Goal: Transaction & Acquisition: Purchase product/service

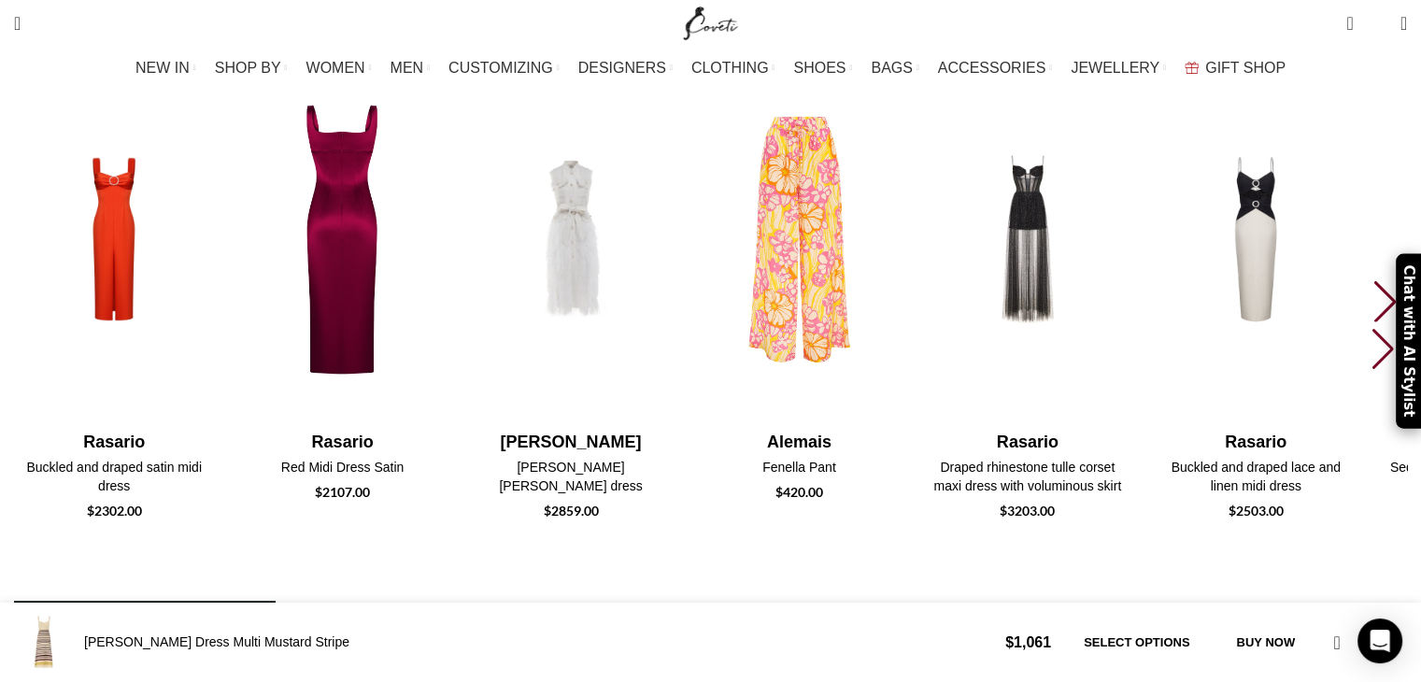
scroll to position [2522, 0]
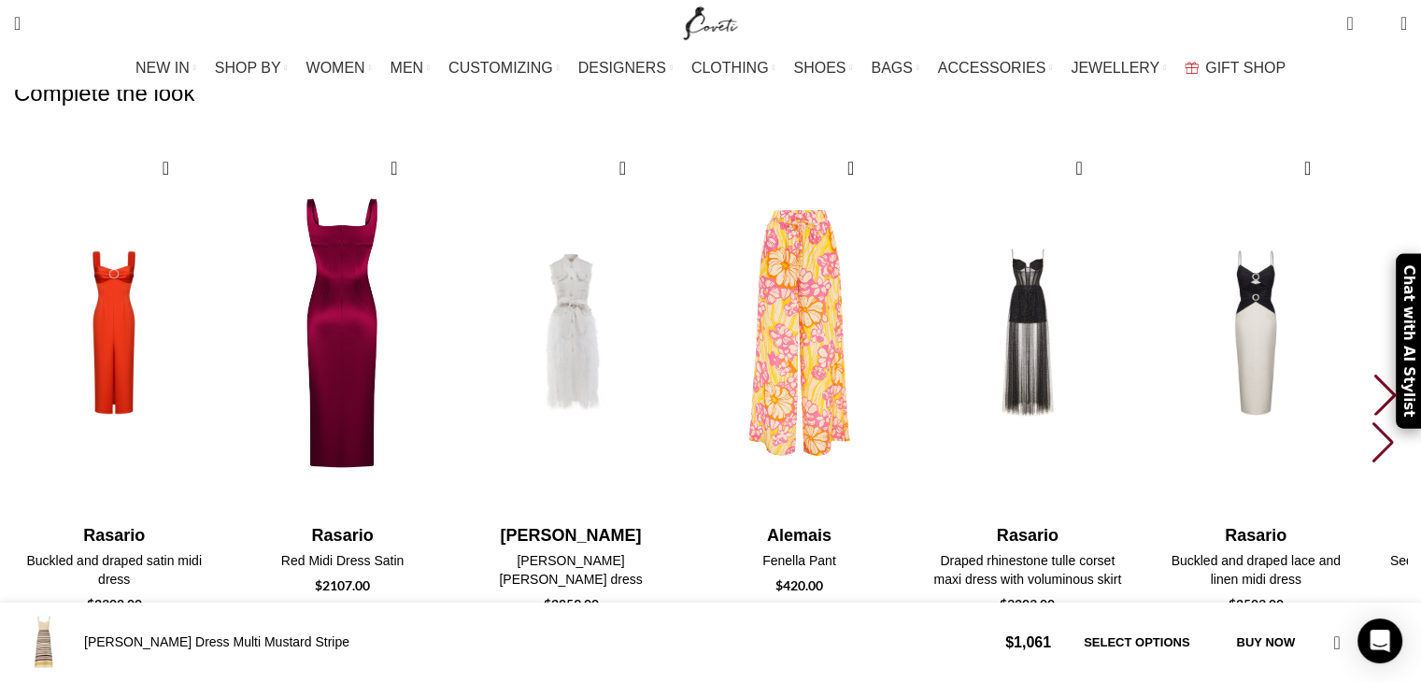
click at [446, 229] on img "2 / 7" at bounding box center [342, 332] width 206 height 385
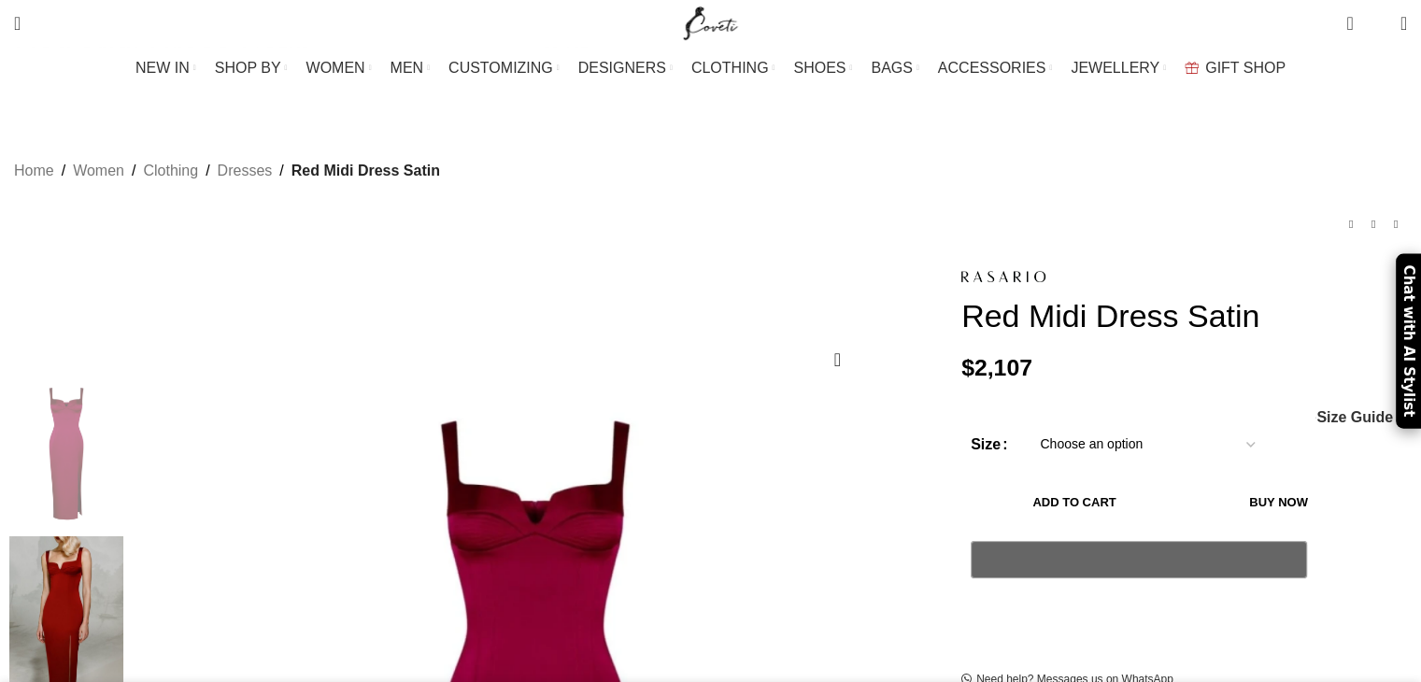
click at [1073, 412] on div "Women's clothing size guide Women Clothing Size Guide Women's clothing size gui…" at bounding box center [1183, 417] width 417 height 16
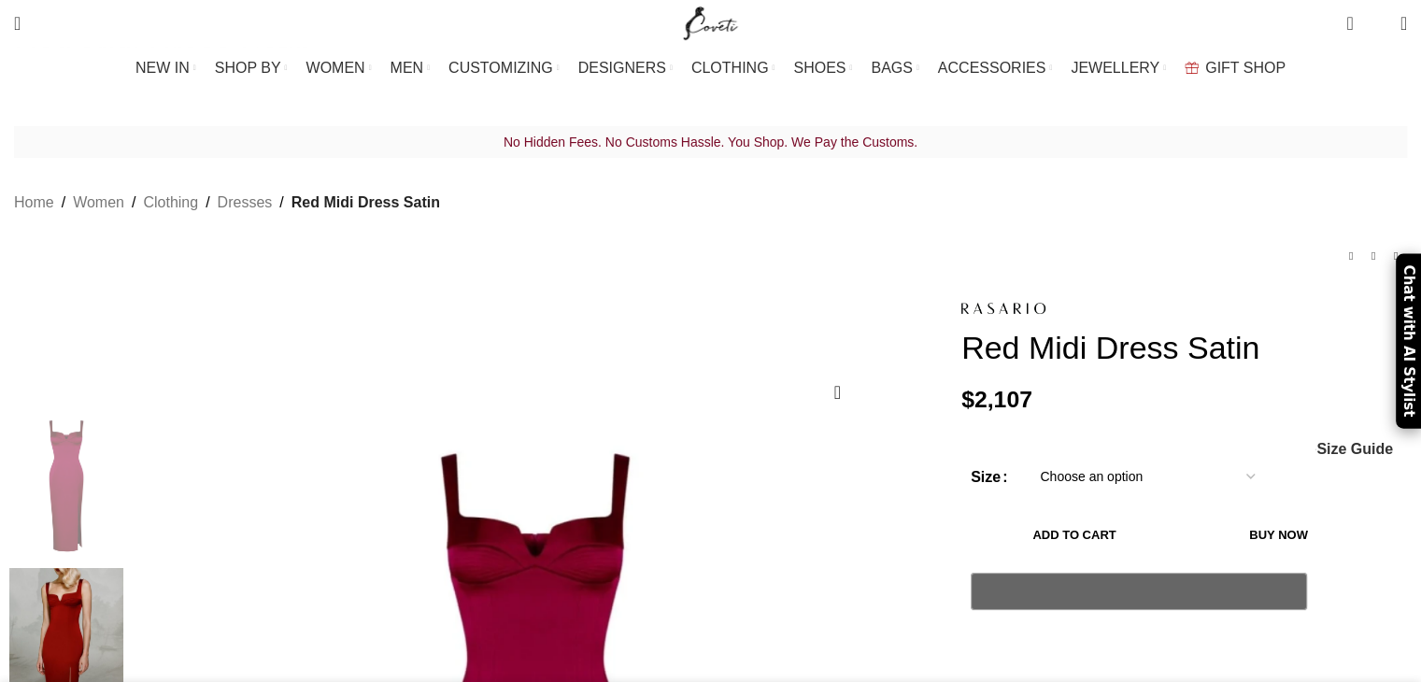
click at [1132, 457] on select "Choose an option 4 UK 6 UK 8 [GEOGRAPHIC_DATA] 10 [GEOGRAPHIC_DATA] 12 [GEOGRAP…" at bounding box center [1147, 476] width 243 height 39
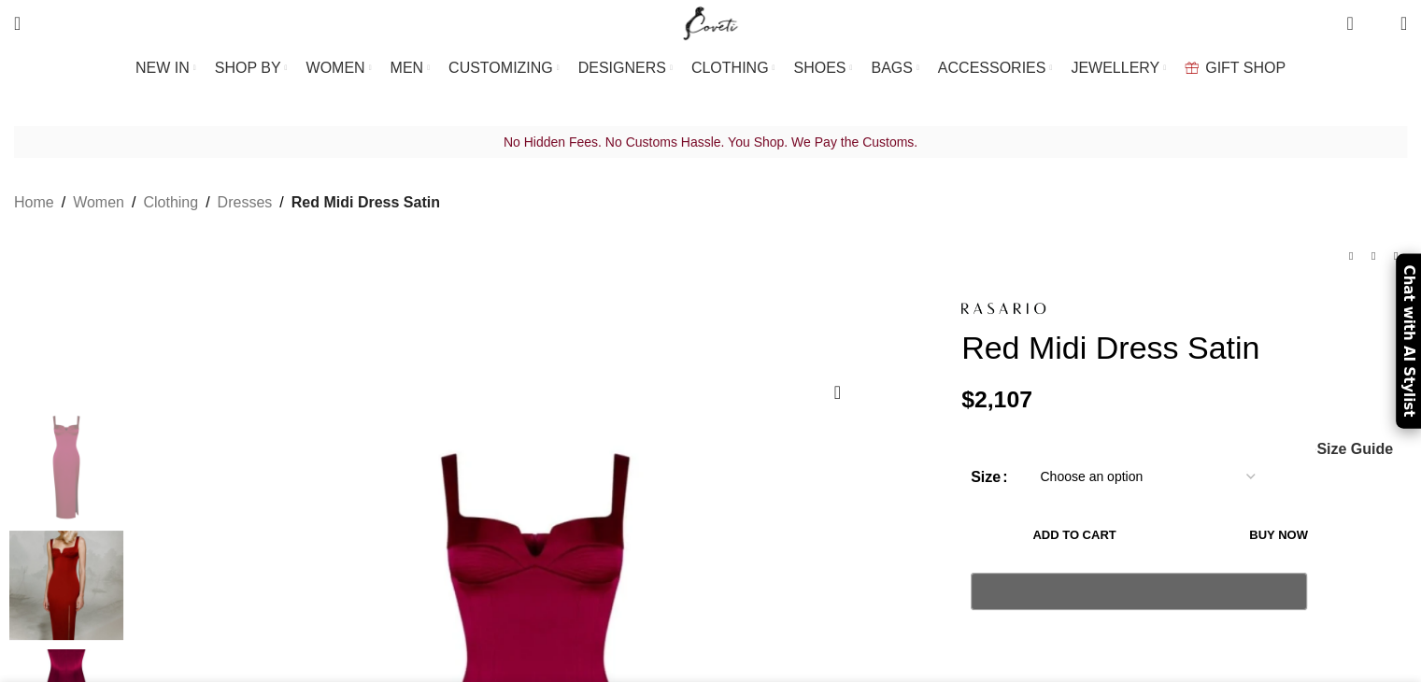
click at [1026, 457] on select "Choose an option 4 UK 6 UK 8 [GEOGRAPHIC_DATA] 10 [GEOGRAPHIC_DATA] 12 [GEOGRAP…" at bounding box center [1147, 476] width 243 height 39
select select "6-[GEOGRAPHIC_DATA]"
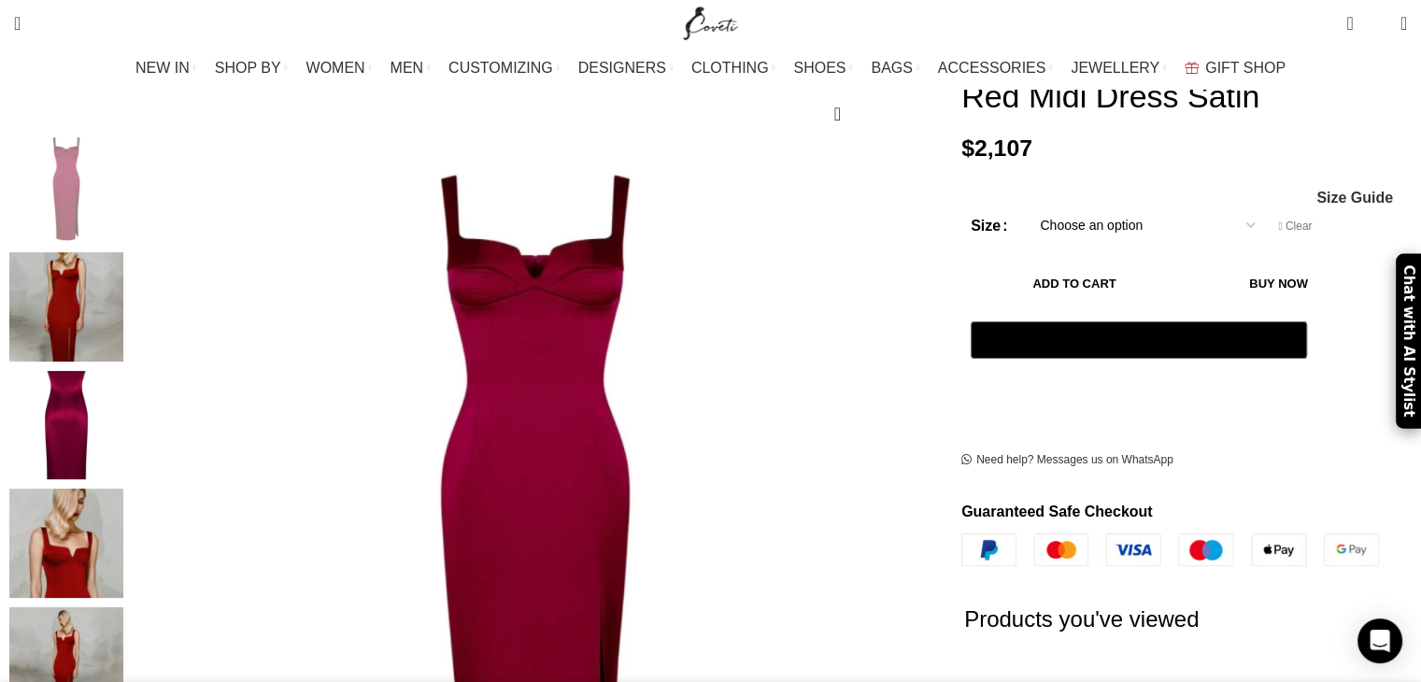
scroll to position [187, 0]
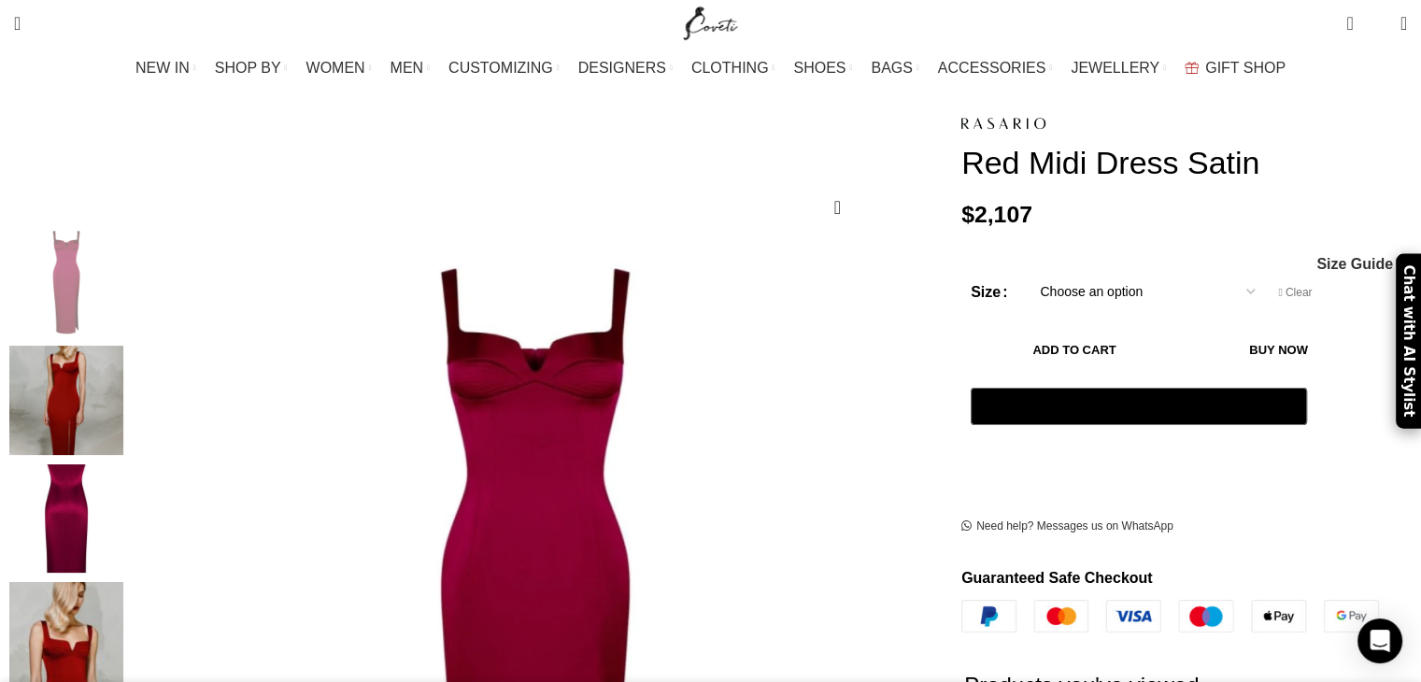
click at [123, 389] on img "2 / 5" at bounding box center [66, 400] width 114 height 109
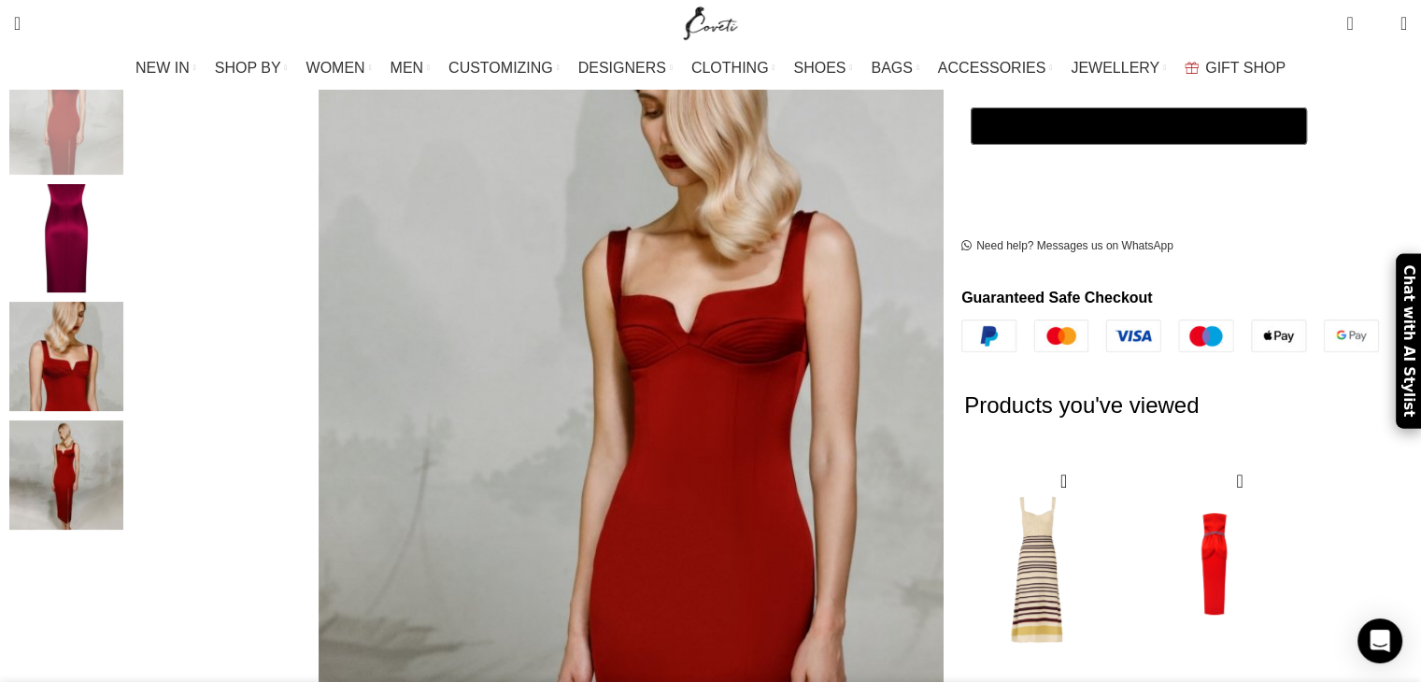
scroll to position [654, 0]
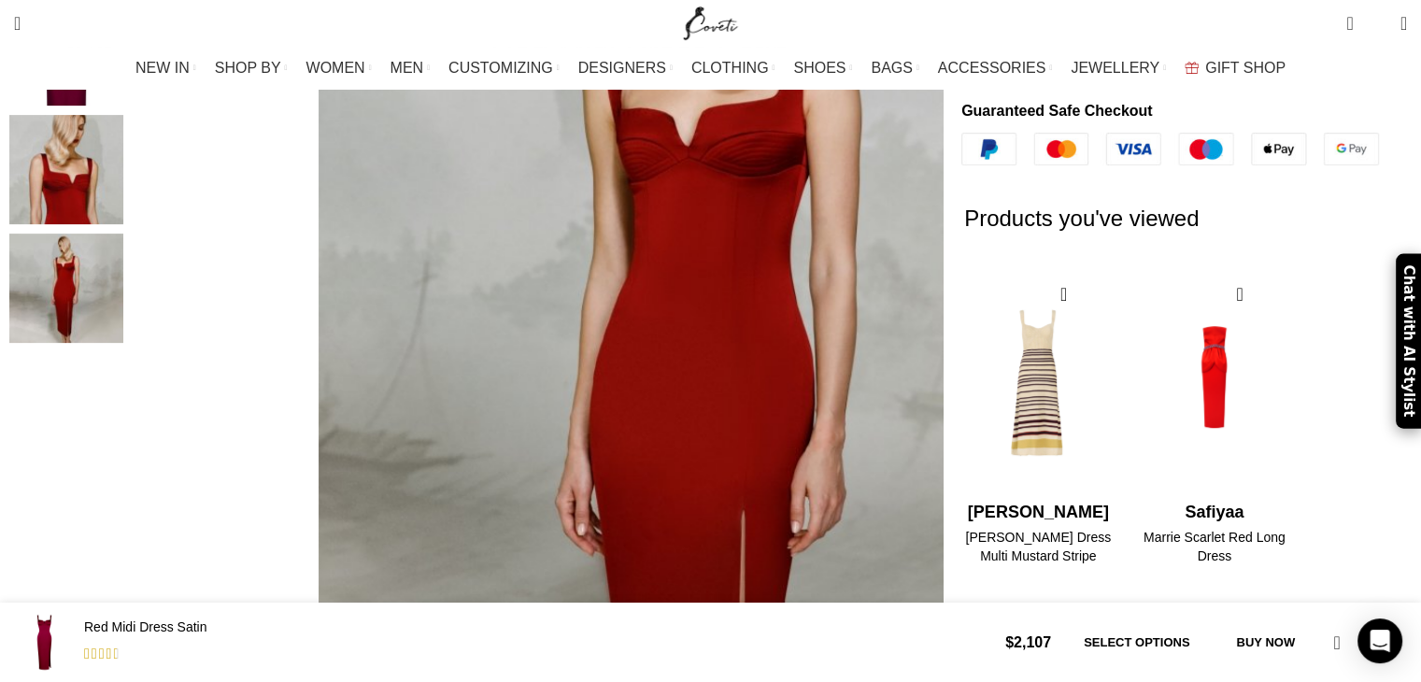
click at [123, 262] on img "5 / 5" at bounding box center [66, 287] width 114 height 109
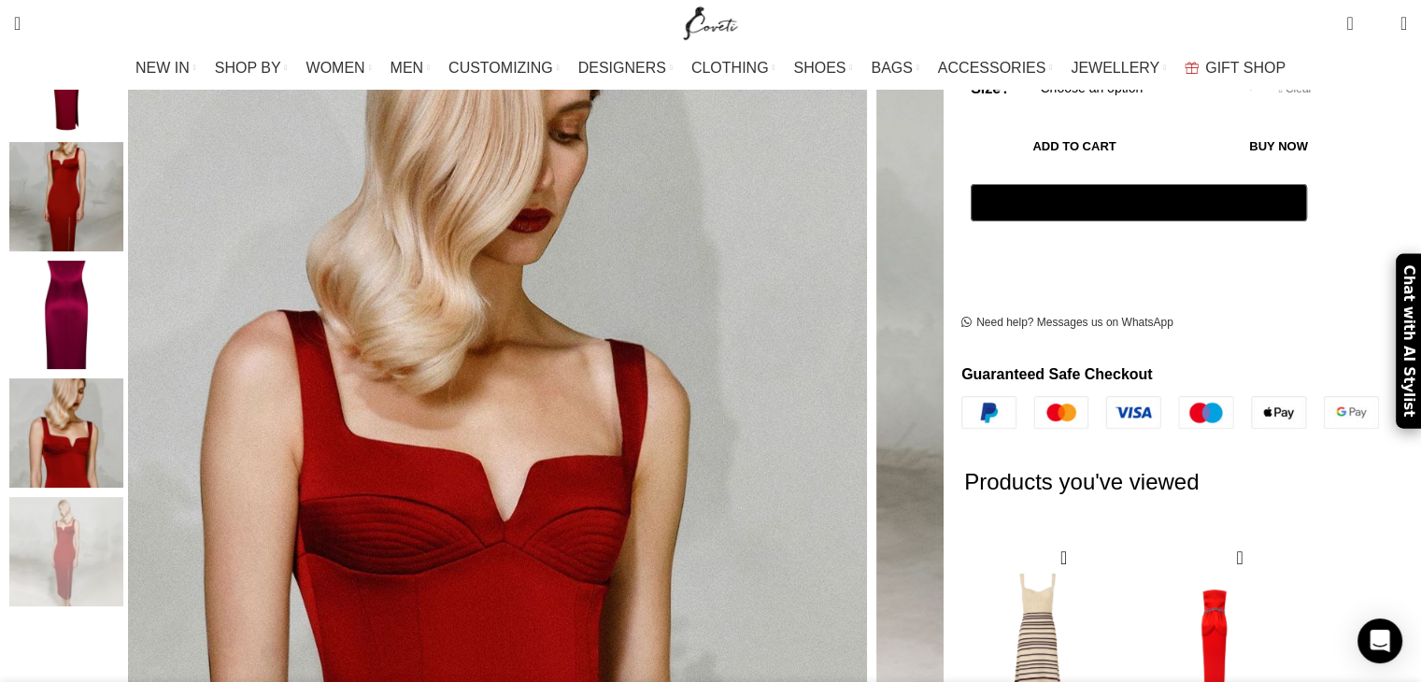
scroll to position [374, 0]
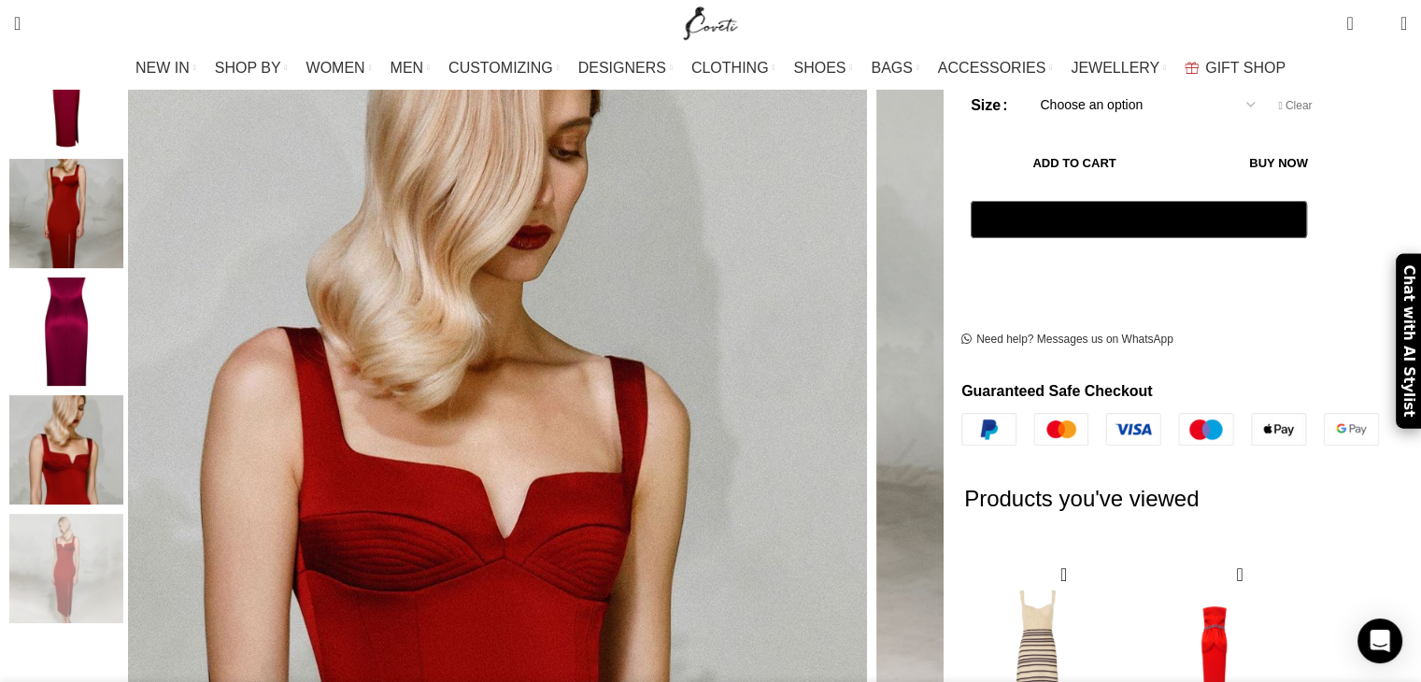
click at [123, 395] on img "4 / 5" at bounding box center [66, 449] width 114 height 109
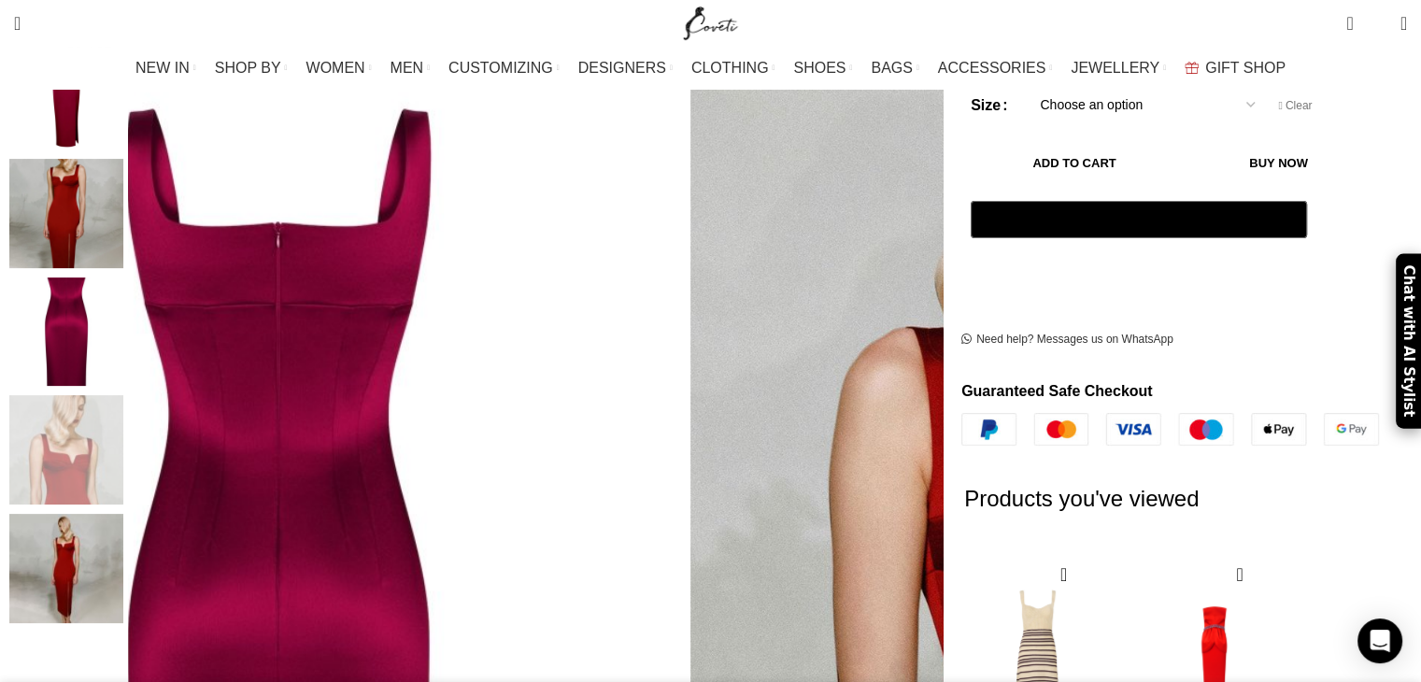
scroll to position [0, 196]
click at [123, 225] on img "2 / 5" at bounding box center [66, 213] width 114 height 109
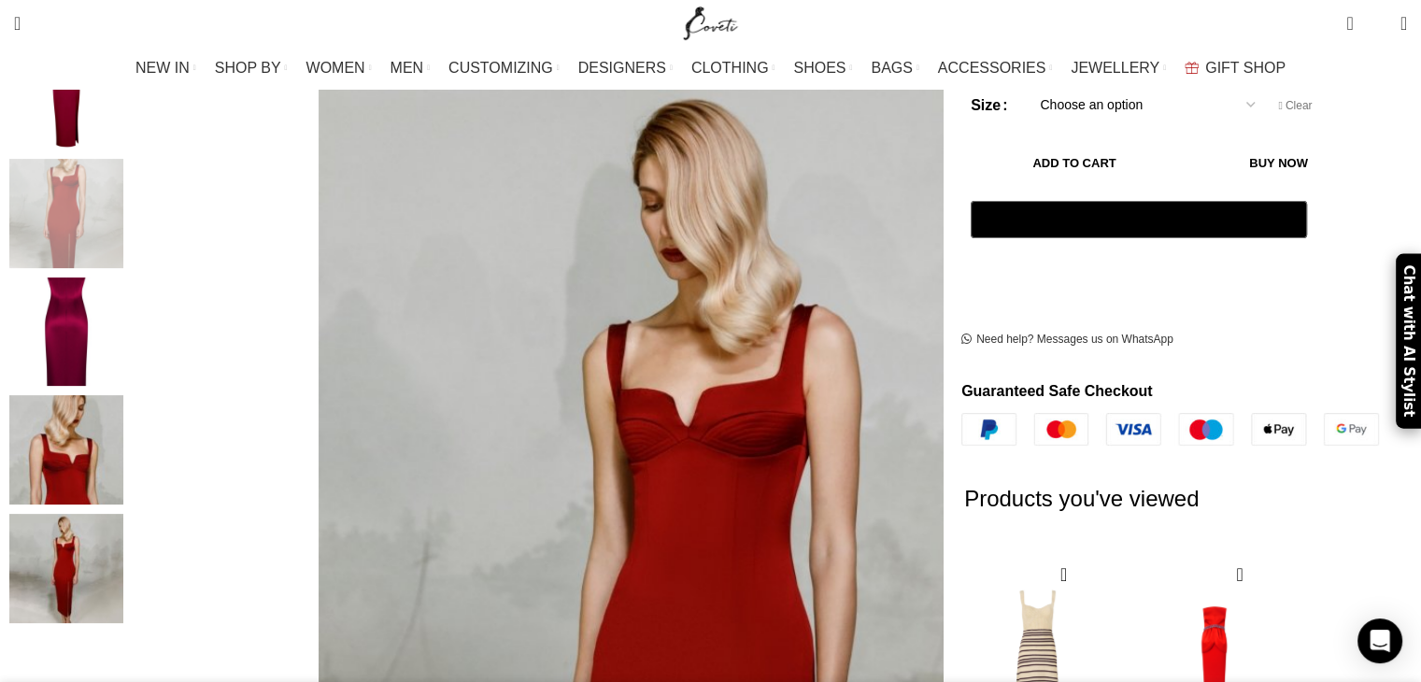
click at [123, 132] on div "1 / 5" at bounding box center [66, 100] width 114 height 119
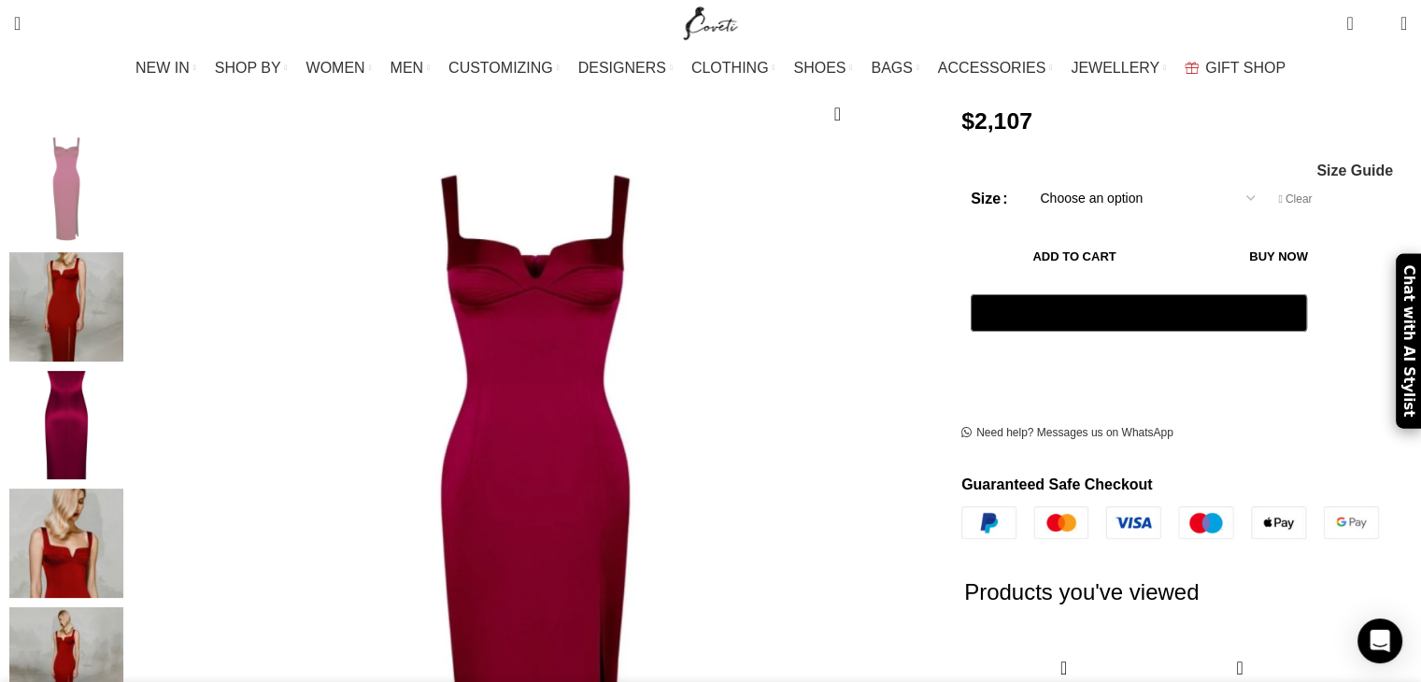
click at [123, 173] on img "1 / 5" at bounding box center [66, 188] width 114 height 109
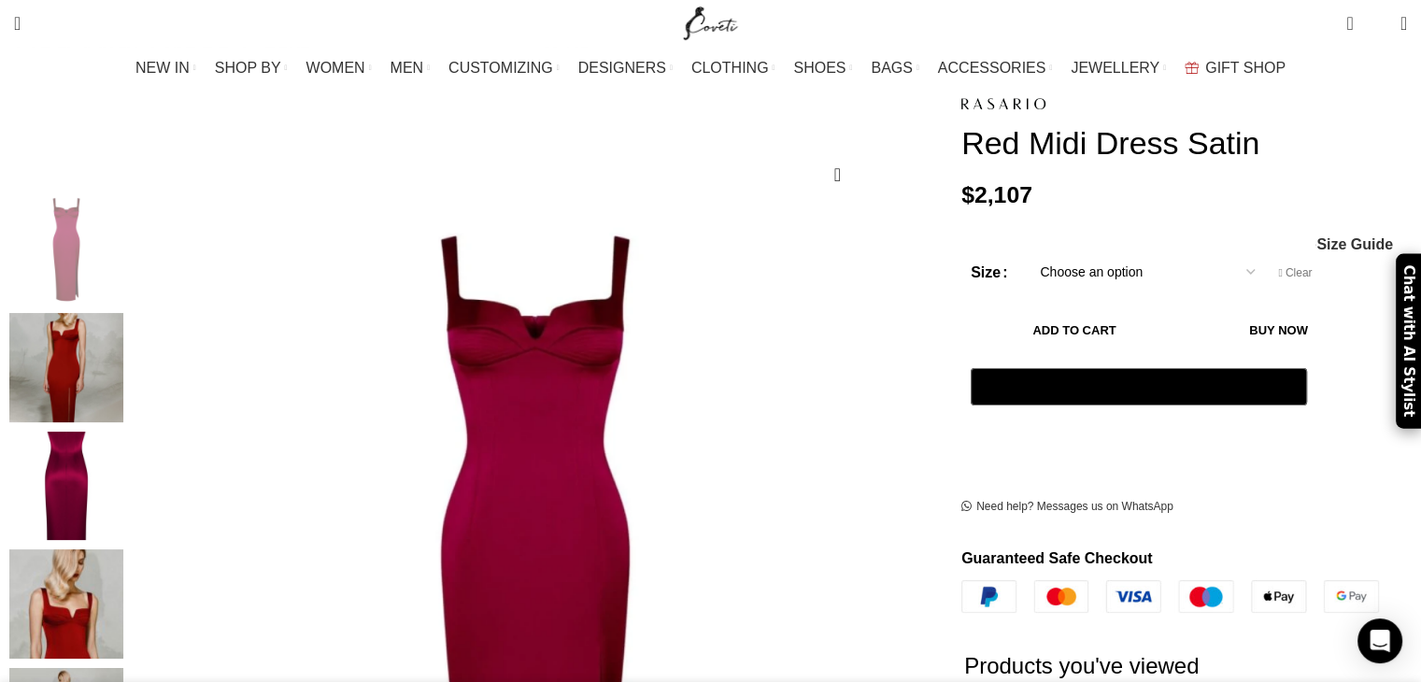
scroll to position [187, 0]
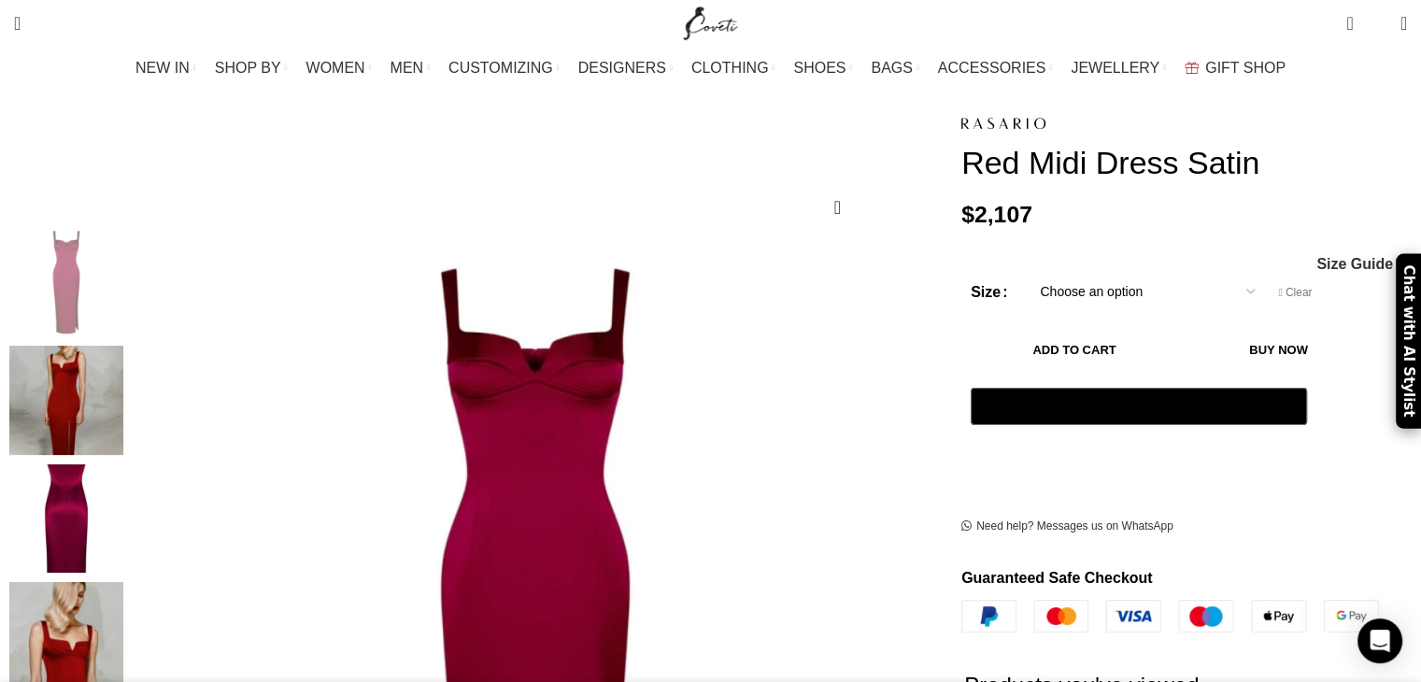
click at [123, 361] on img "2 / 5" at bounding box center [66, 400] width 114 height 109
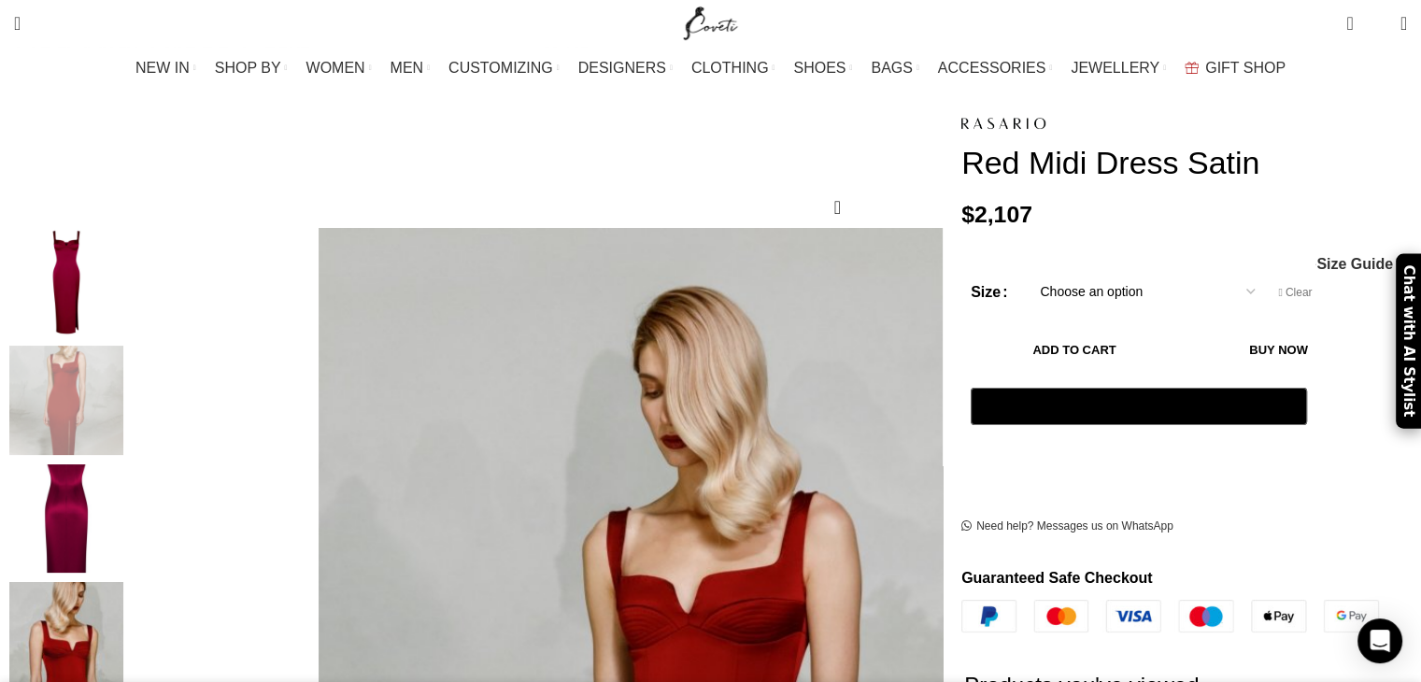
click at [123, 281] on img "1 / 5" at bounding box center [66, 282] width 114 height 109
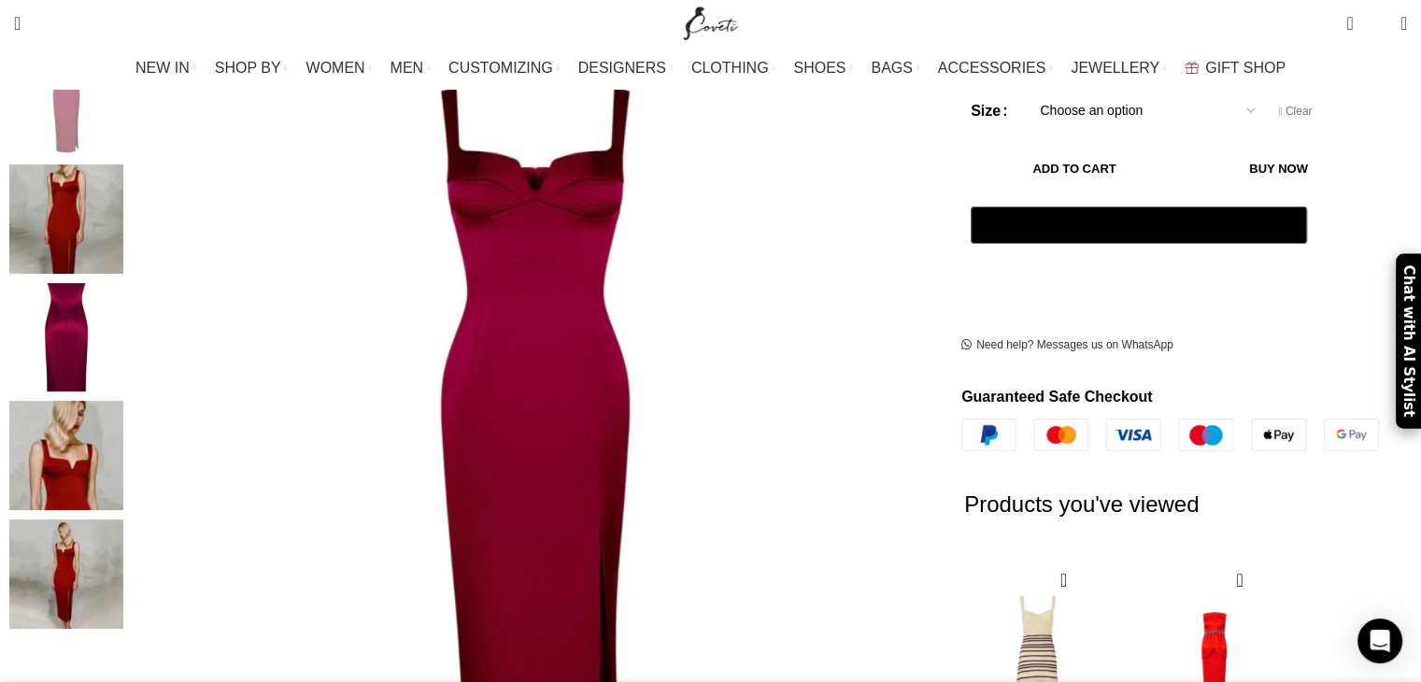
scroll to position [374, 0]
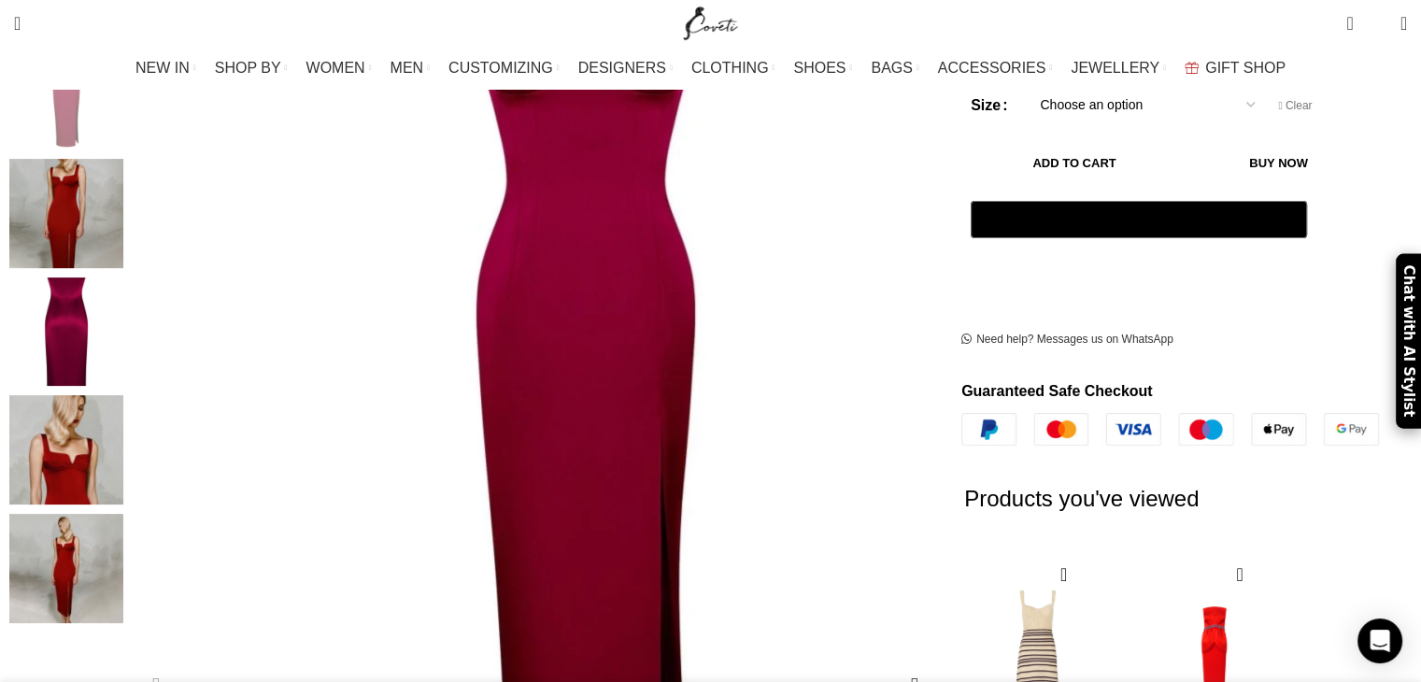
click at [299, 302] on img "1 / 5" at bounding box center [586, 362] width 934 height 934
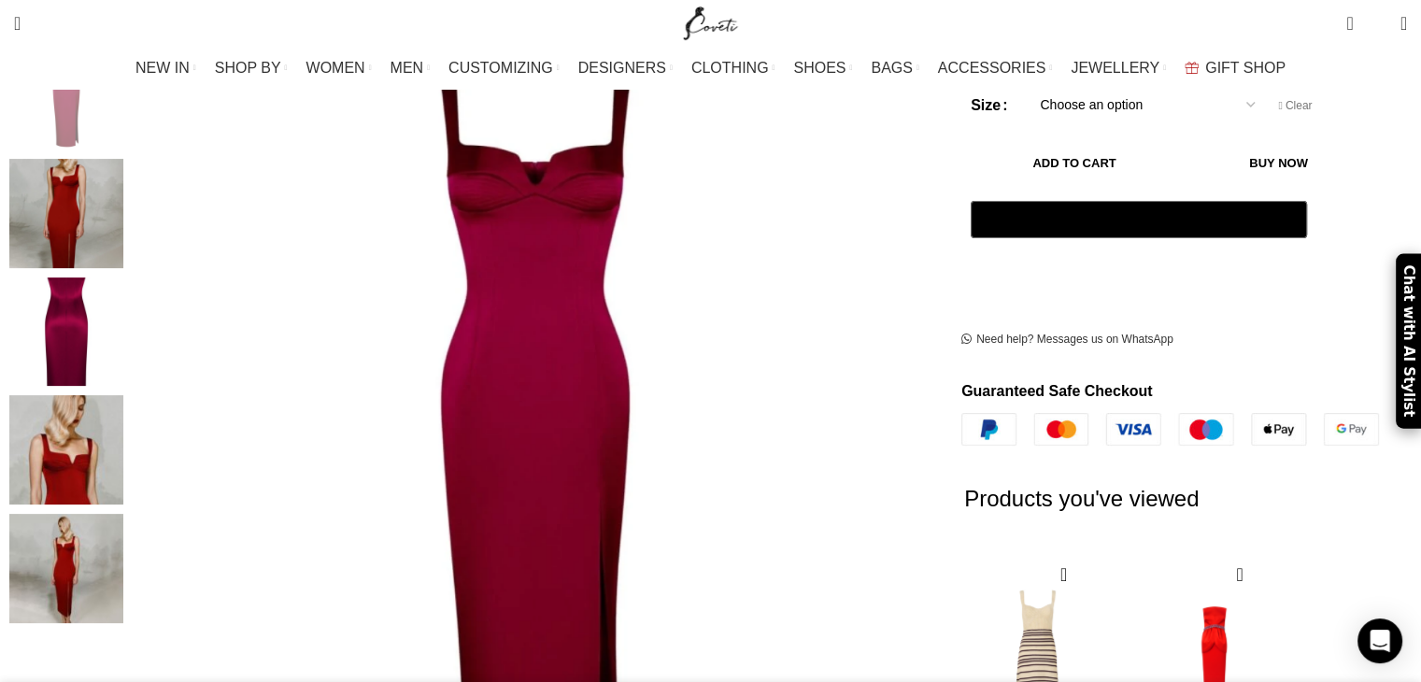
click at [123, 437] on img "4 / 5" at bounding box center [66, 449] width 114 height 109
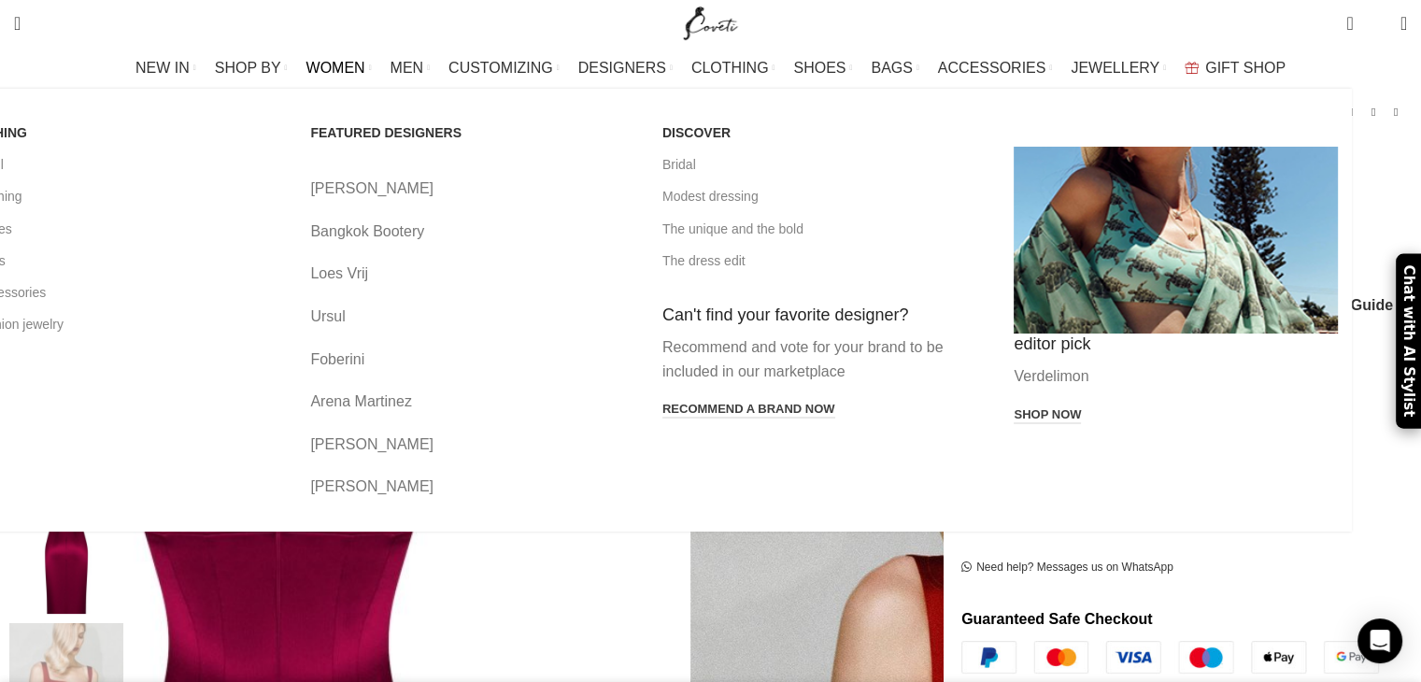
scroll to position [280, 0]
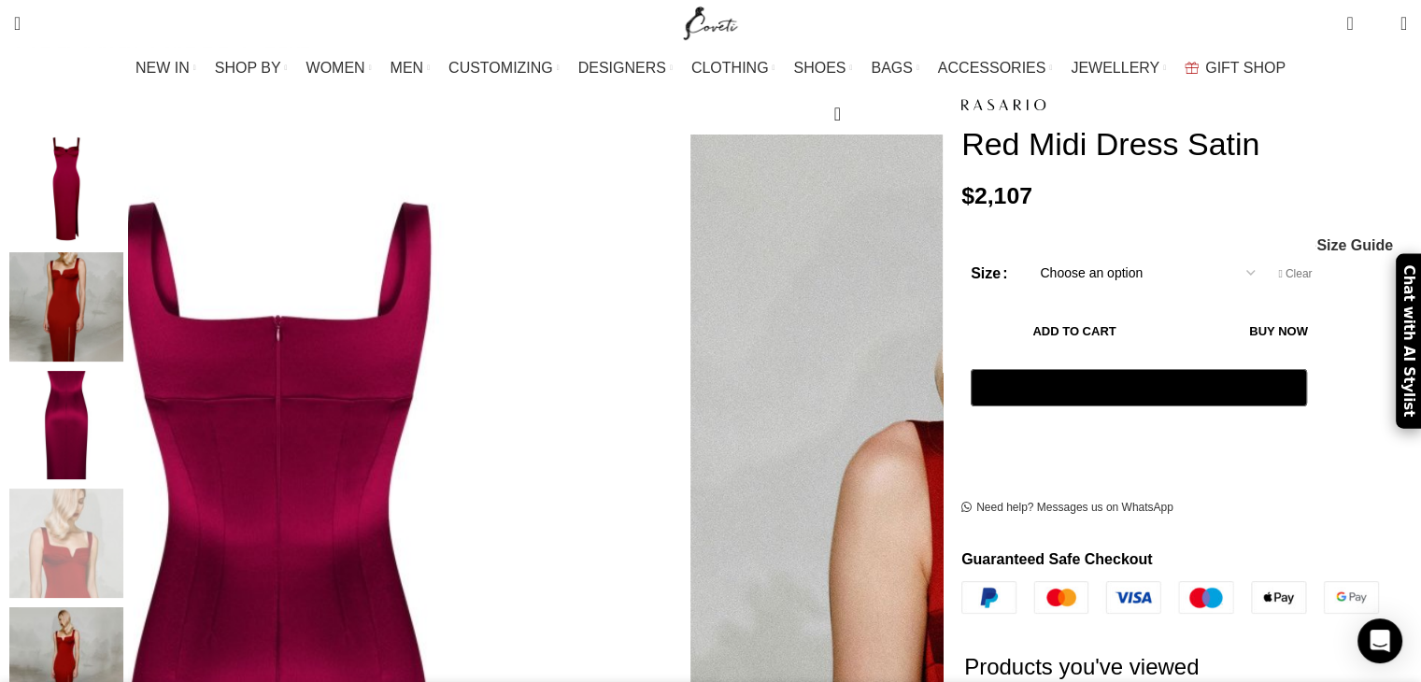
click at [123, 165] on img "1 / 5" at bounding box center [66, 188] width 114 height 109
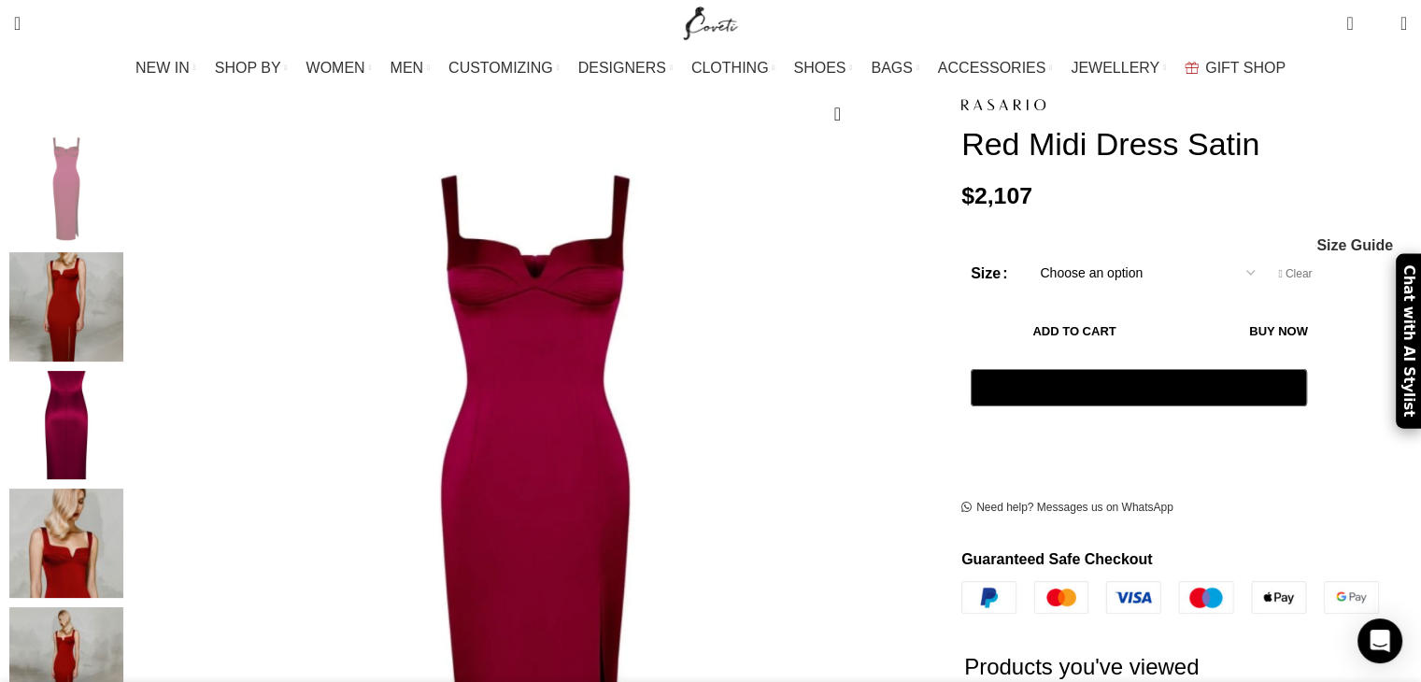
click at [123, 393] on img "3 / 5" at bounding box center [66, 425] width 114 height 109
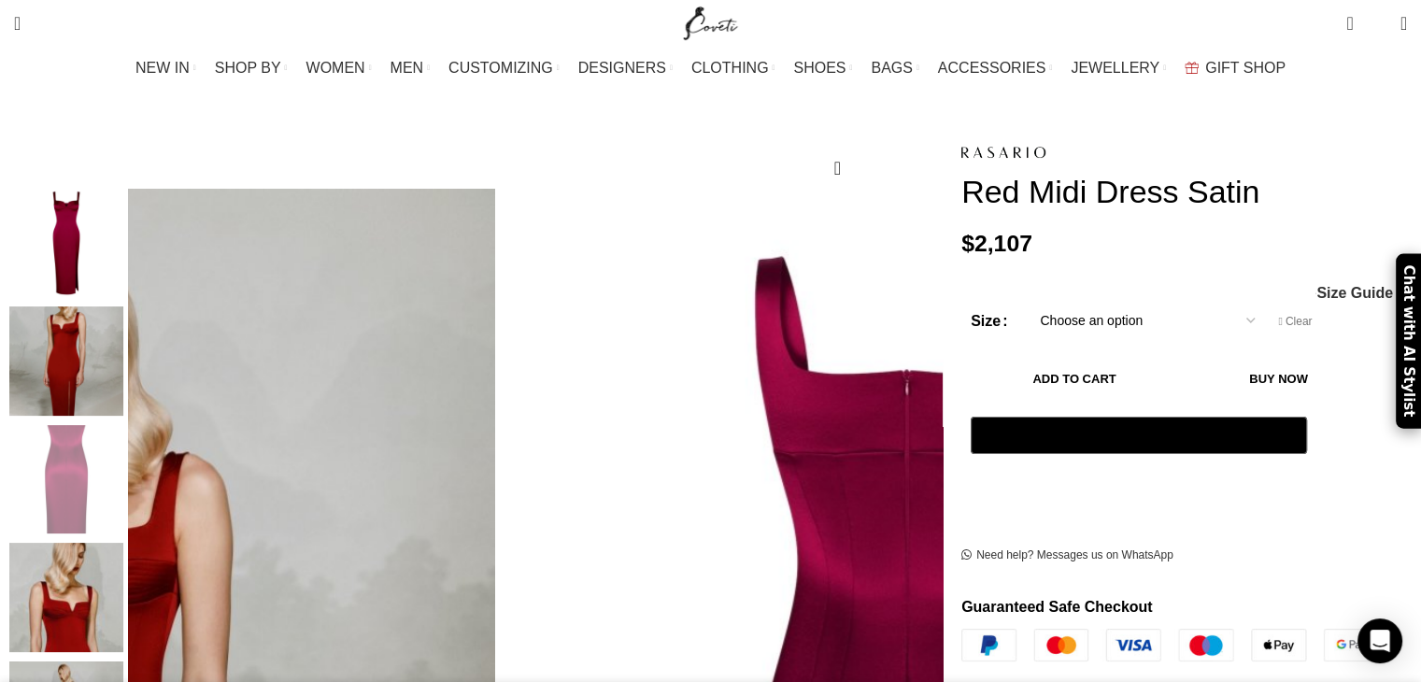
scroll to position [187, 0]
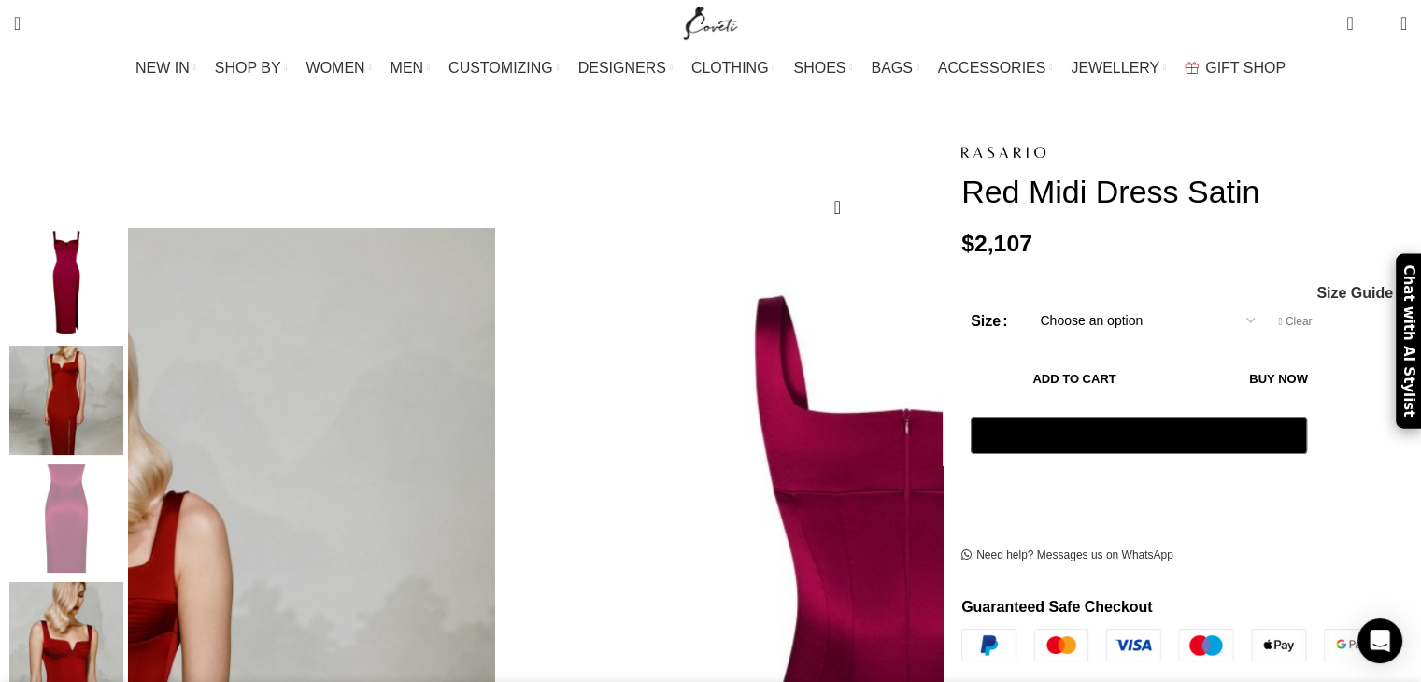
click at [123, 389] on img "2 / 5" at bounding box center [66, 400] width 114 height 109
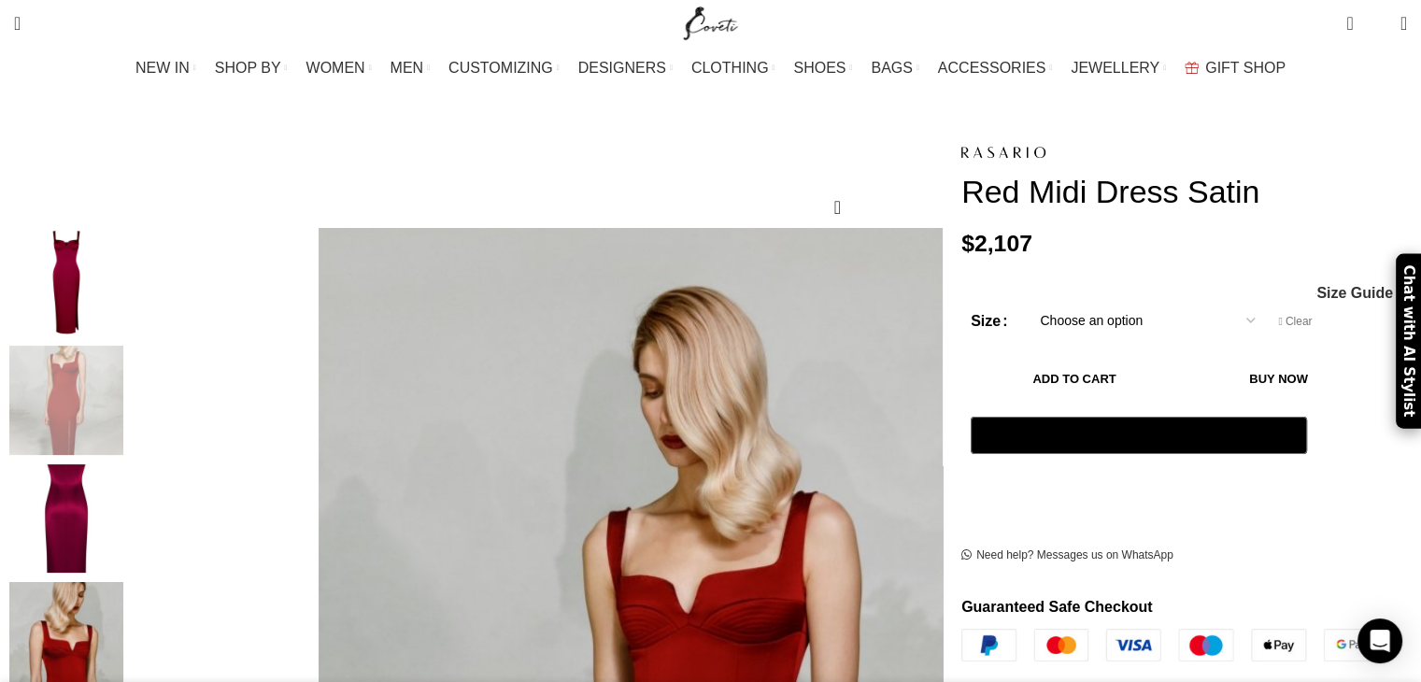
click at [123, 228] on img "1 / 5" at bounding box center [66, 282] width 114 height 109
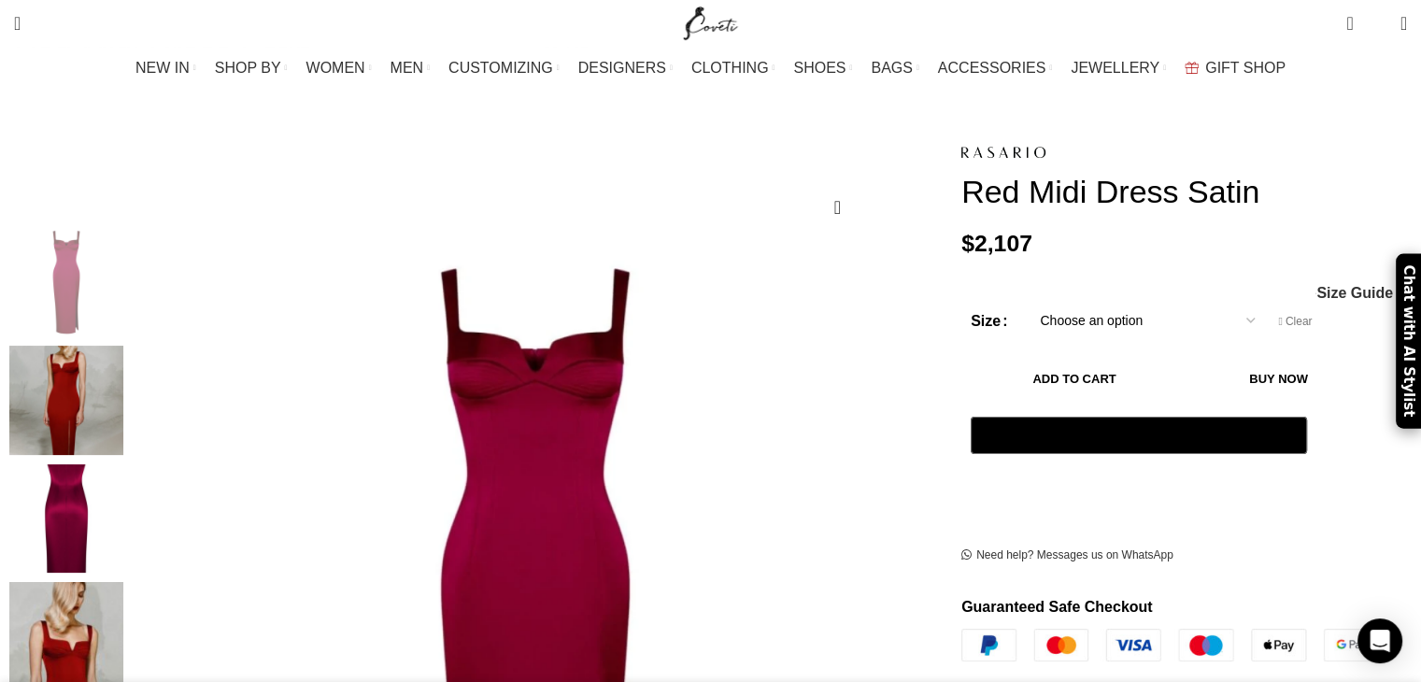
scroll to position [0, 786]
